Goal: Register for event/course

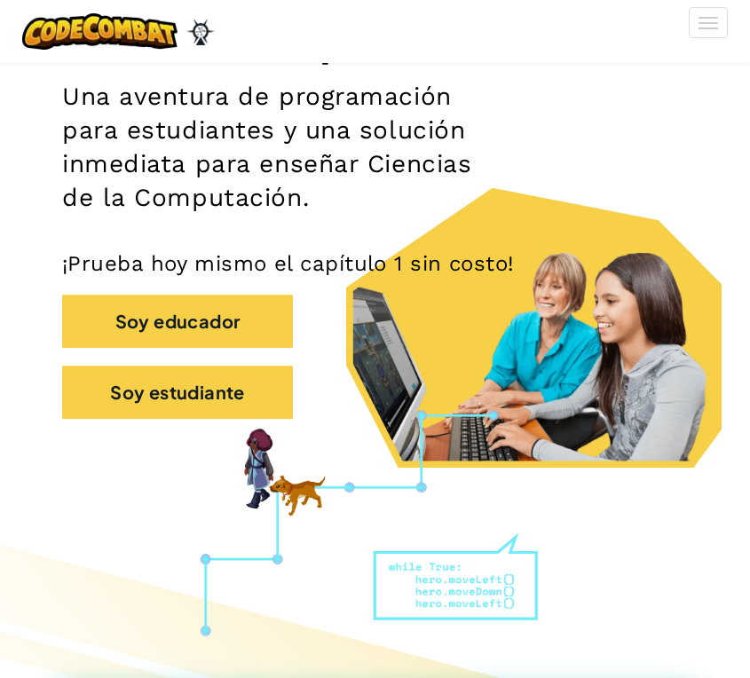
scroll to position [272, 0]
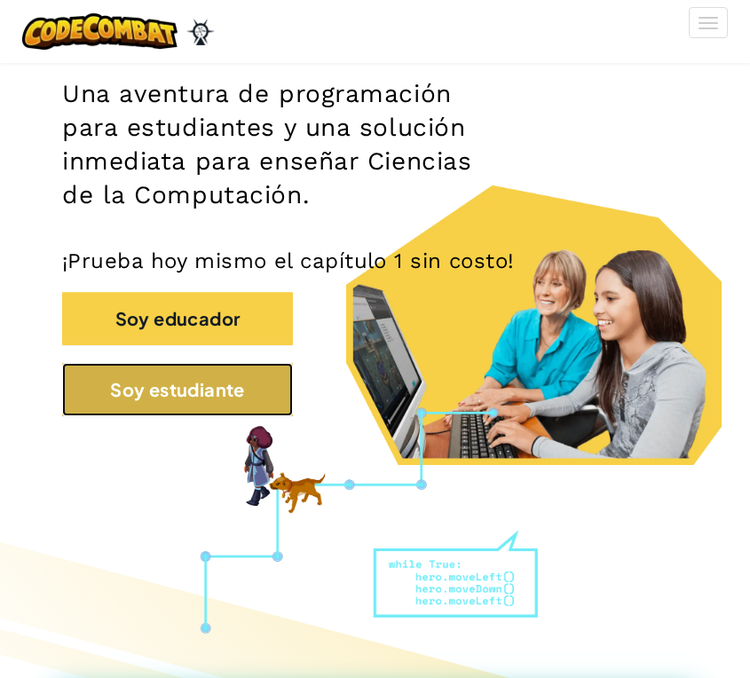
click at [236, 390] on button "Soy estudiante" at bounding box center [177, 389] width 231 height 53
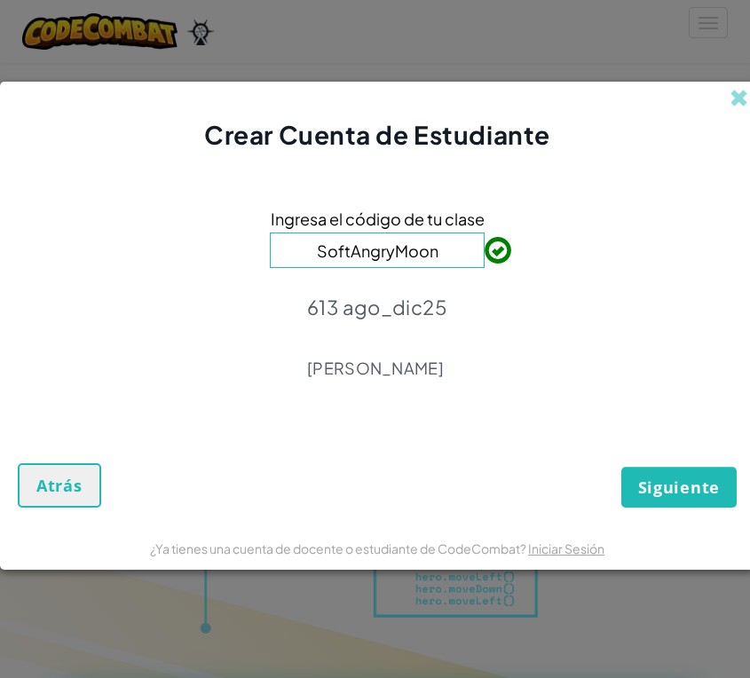
type input "SoftAngryMoon"
click at [678, 491] on span "Siguiente" at bounding box center [679, 486] width 82 height 21
